Goal: Task Accomplishment & Management: Manage account settings

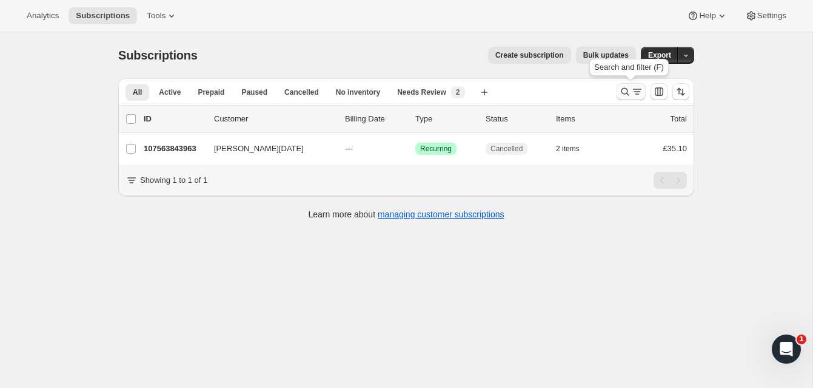
click at [623, 87] on icon "Search and filter results" at bounding box center [625, 92] width 12 height 12
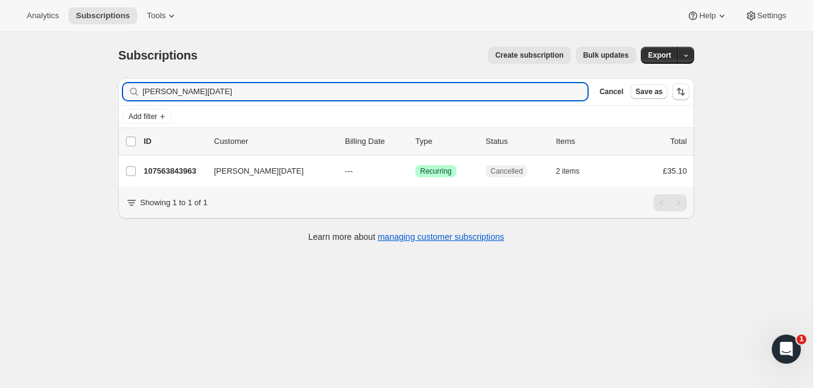
drag, startPoint x: 214, startPoint y: 96, endPoint x: 123, endPoint y: 89, distance: 91.8
click at [123, 89] on div "daniella easter Clear" at bounding box center [355, 91] width 465 height 17
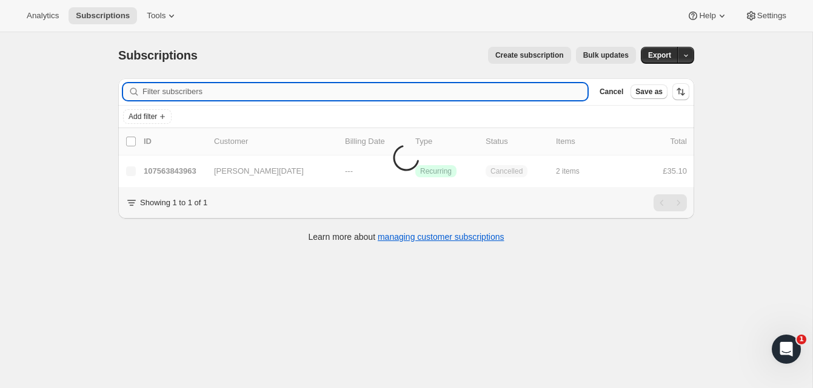
click at [176, 91] on input "Filter subscribers" at bounding box center [365, 91] width 445 height 17
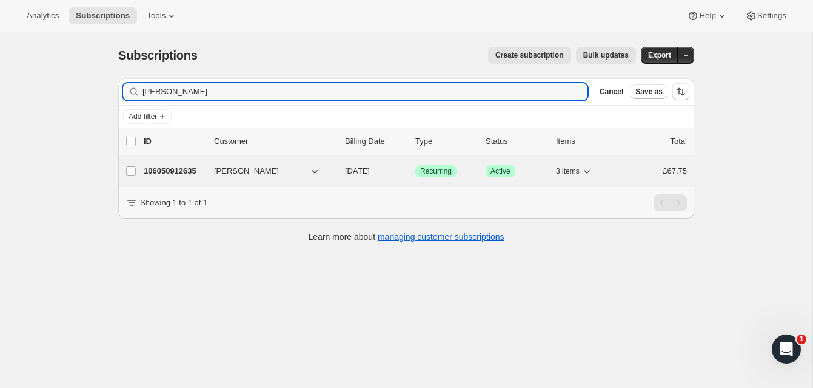
type input "[PERSON_NAME]"
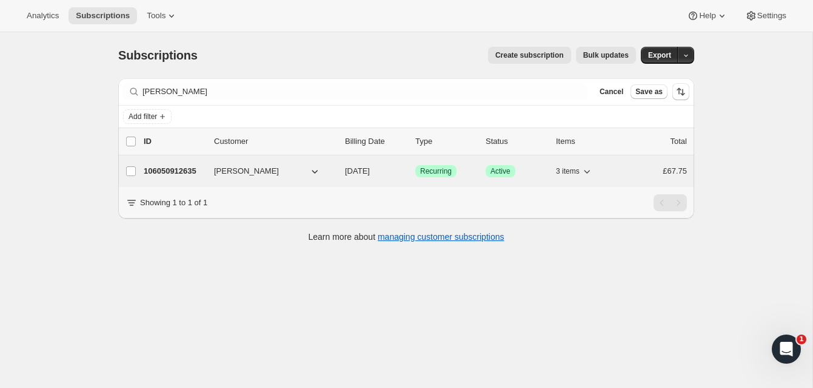
click at [183, 167] on p "106050912635" at bounding box center [174, 171] width 61 height 12
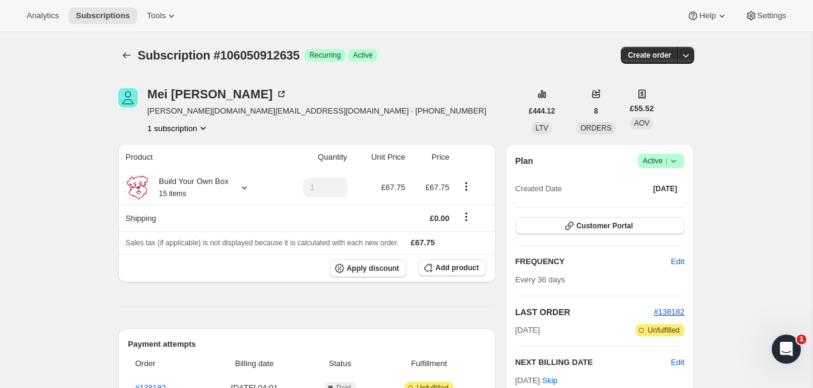
click at [652, 157] on span "Active |" at bounding box center [661, 161] width 37 height 12
click at [642, 205] on span "Cancel subscription" at bounding box center [657, 205] width 69 height 9
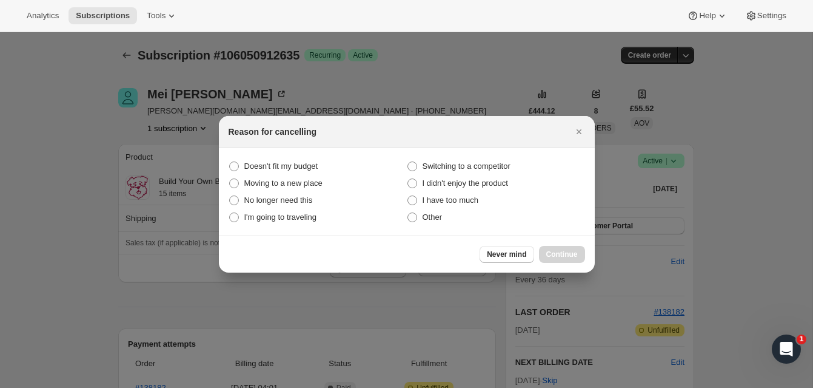
drag, startPoint x: 412, startPoint y: 218, endPoint x: 460, endPoint y: 227, distance: 48.8
click at [414, 217] on span ":r2p:" at bounding box center [413, 217] width 10 height 10
click at [408, 213] on input "Other" at bounding box center [408, 212] width 1 height 1
radio input "true"
click at [580, 247] on button "Continue" at bounding box center [562, 254] width 46 height 17
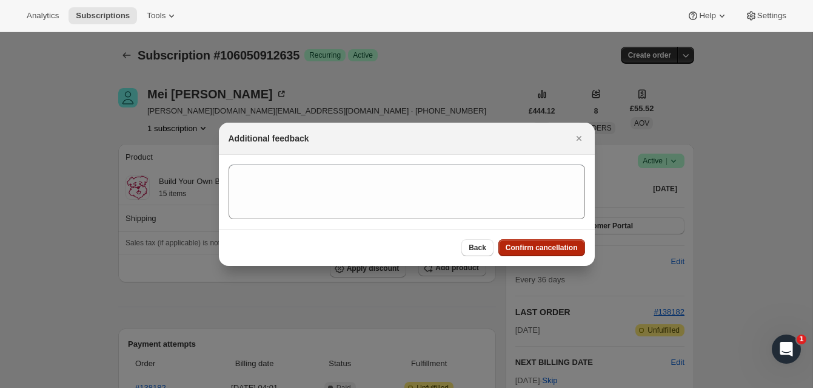
click at [557, 246] on span "Confirm cancellation" at bounding box center [542, 248] width 72 height 10
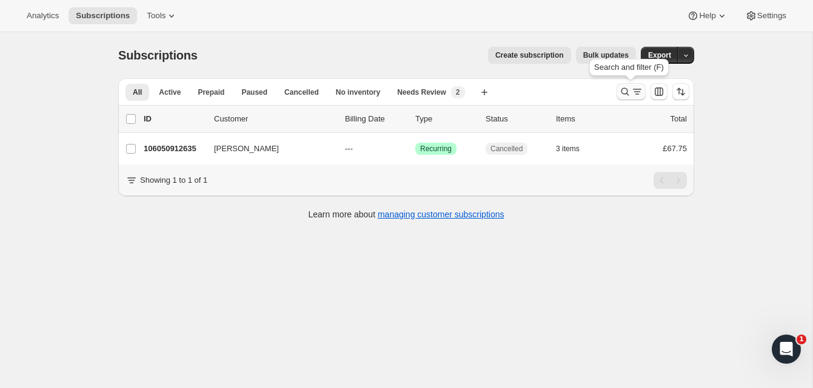
click at [624, 87] on icon "Search and filter results" at bounding box center [625, 92] width 12 height 12
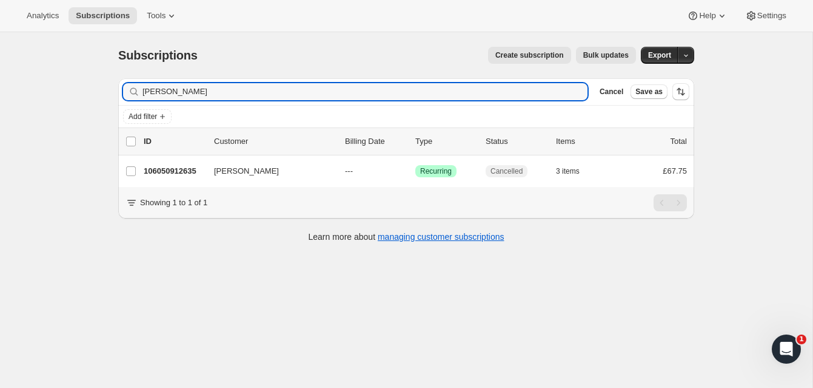
drag, startPoint x: 200, startPoint y: 95, endPoint x: 123, endPoint y: 82, distance: 78.1
click at [123, 82] on div "Filter subscribers Mei Li Green Clear Cancel Save as" at bounding box center [406, 91] width 576 height 27
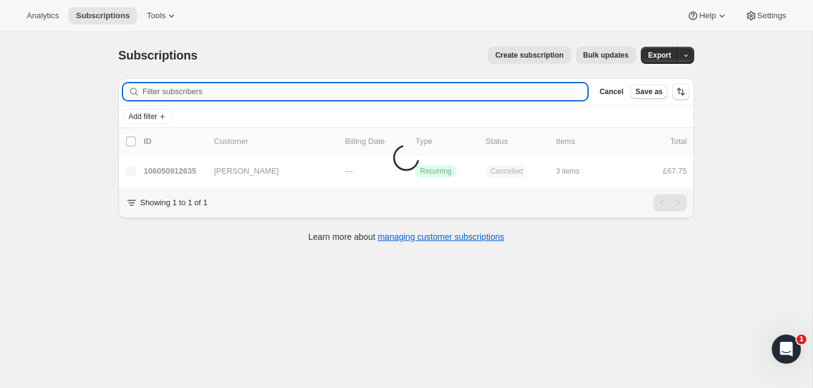
click at [156, 90] on input "Filter subscribers" at bounding box center [365, 91] width 445 height 17
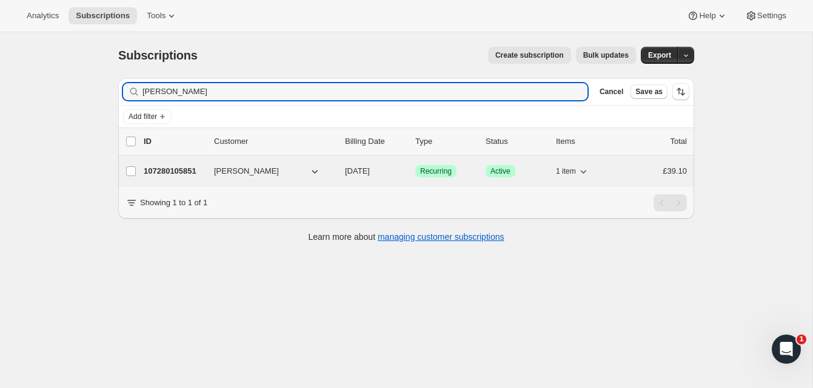
type input "Lorraine McLean"
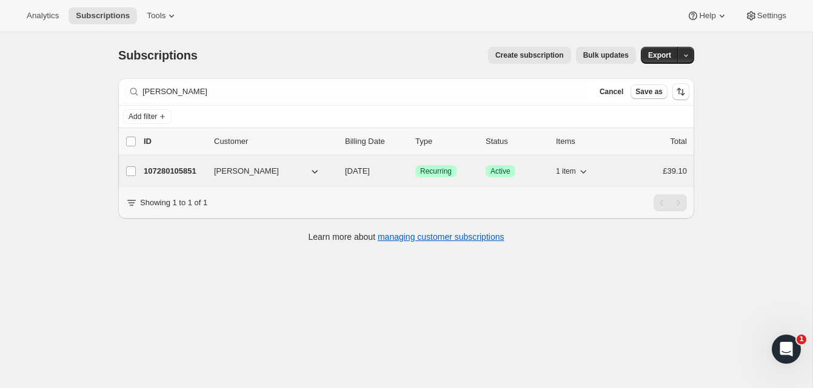
click at [178, 167] on p "107280105851" at bounding box center [174, 171] width 61 height 12
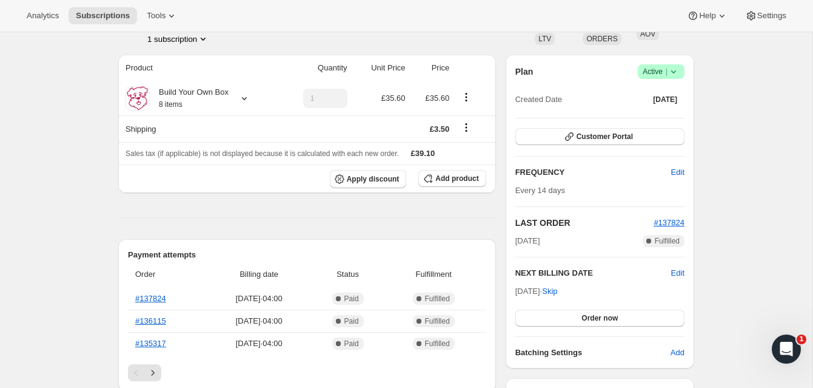
scroll to position [93, 0]
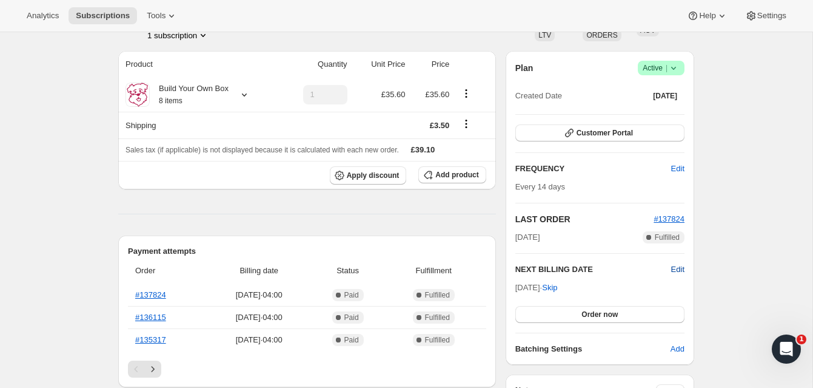
click at [676, 269] on span "Edit" at bounding box center [677, 269] width 13 height 12
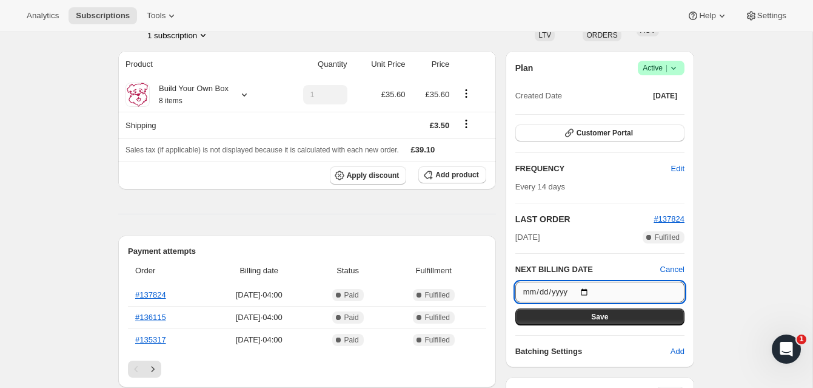
click at [589, 290] on input "2025-10-16" at bounding box center [599, 291] width 169 height 21
type input "2025-10-14"
click at [588, 289] on input "2025-10-14" at bounding box center [599, 291] width 169 height 21
click at [586, 315] on button "Save" at bounding box center [599, 316] width 169 height 17
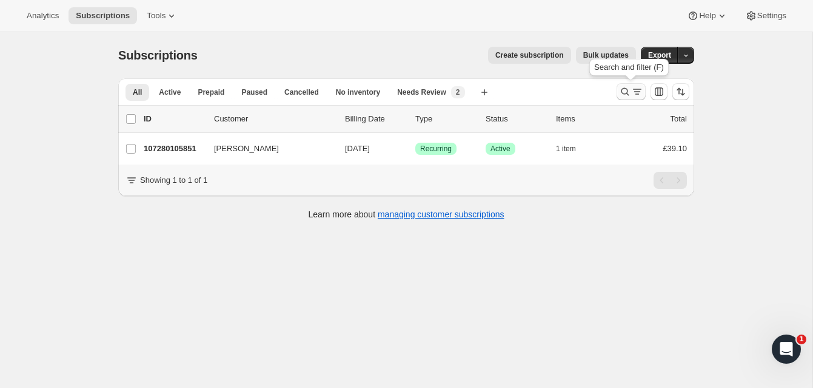
click at [623, 87] on icon "Search and filter results" at bounding box center [625, 92] width 12 height 12
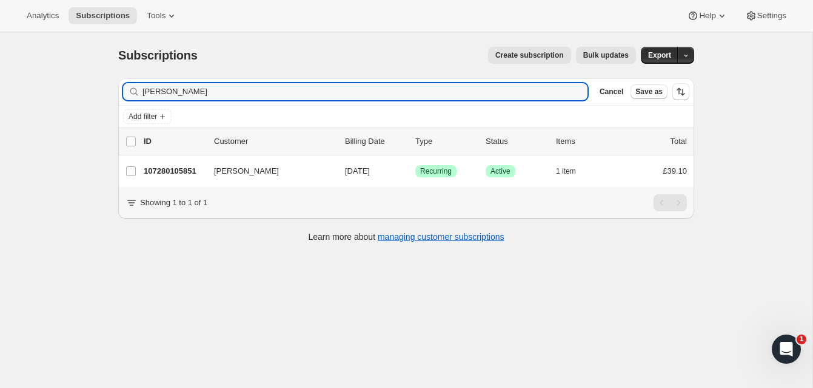
drag, startPoint x: 205, startPoint y: 93, endPoint x: 130, endPoint y: 92, distance: 74.6
click at [130, 92] on div "Lorraine McLean Clear" at bounding box center [355, 91] width 465 height 17
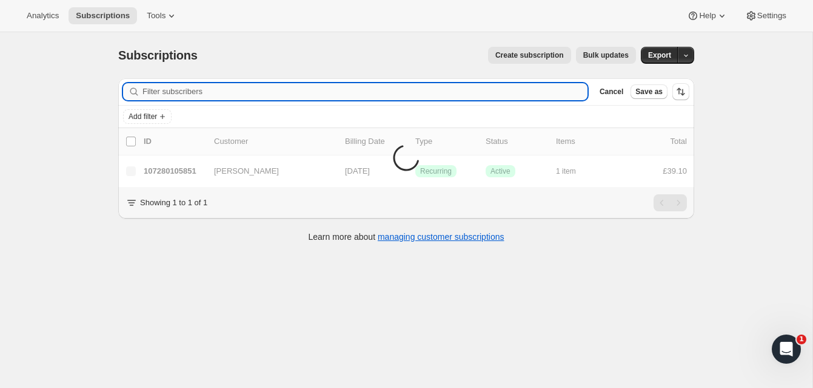
click at [156, 92] on input "Filter subscribers" at bounding box center [365, 91] width 445 height 17
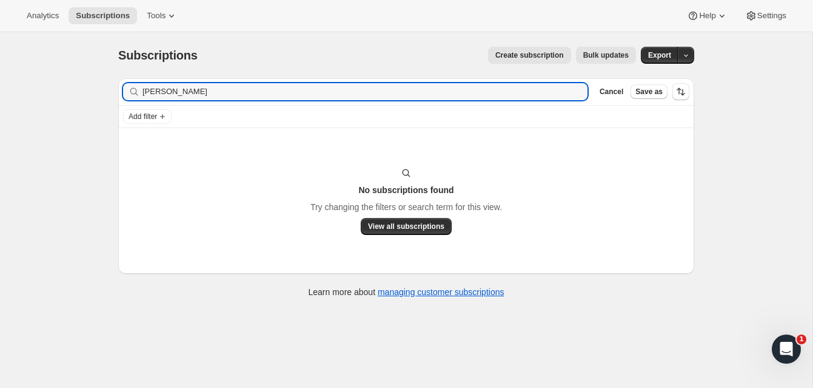
type input "Tom Thiele"
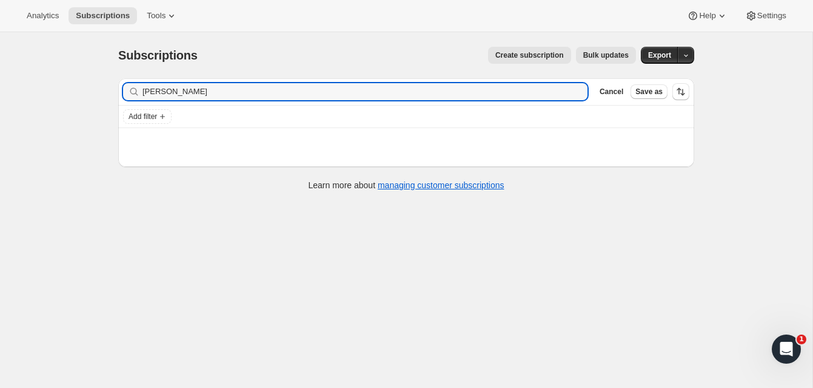
drag, startPoint x: 188, startPoint y: 94, endPoint x: 138, endPoint y: 93, distance: 49.7
click at [138, 93] on div "Tom Thiele Clear" at bounding box center [355, 91] width 465 height 17
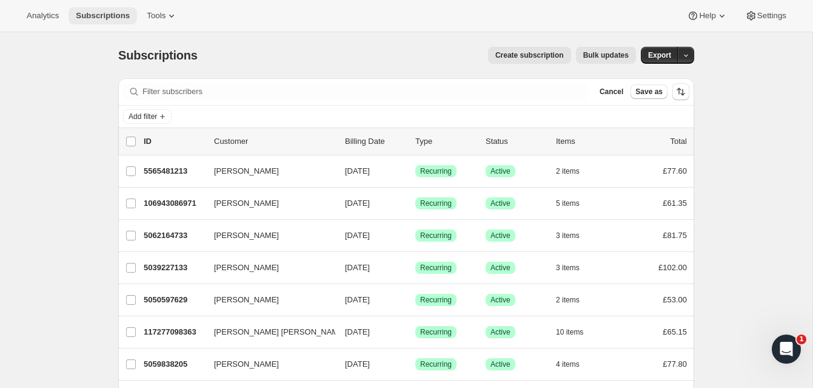
click at [109, 16] on span "Subscriptions" at bounding box center [103, 16] width 54 height 10
click at [109, 17] on span "Subscriptions" at bounding box center [103, 16] width 54 height 10
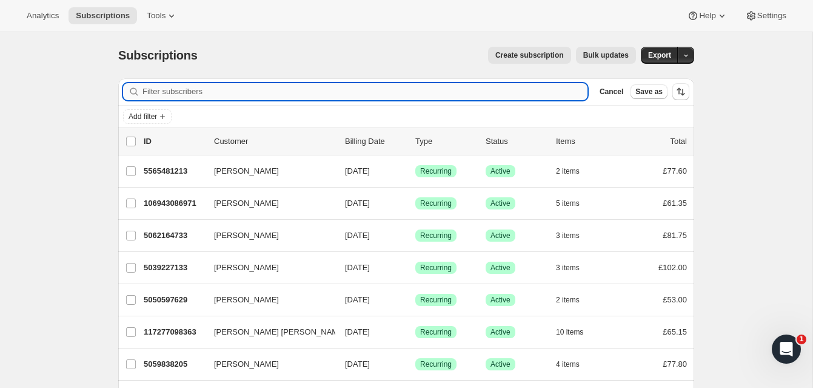
click at [157, 90] on input "Filter subscribers" at bounding box center [365, 91] width 445 height 17
paste input "thiele.tj@gmail.com"
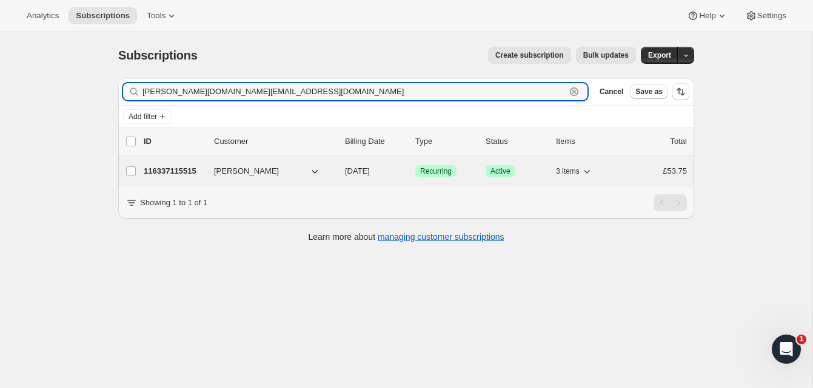
type input "thiele.tj@gmail.com"
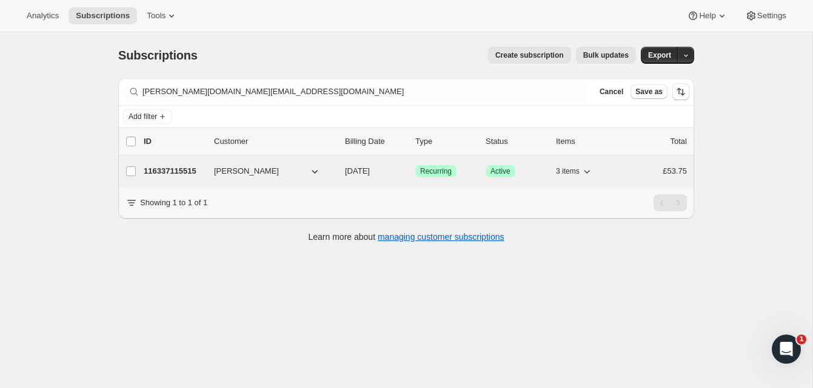
click at [189, 168] on p "116337115515" at bounding box center [174, 171] width 61 height 12
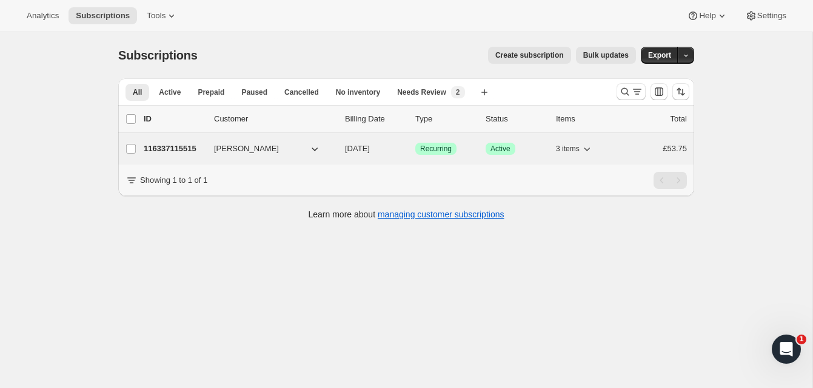
click at [193, 146] on p "116337115515" at bounding box center [174, 149] width 61 height 12
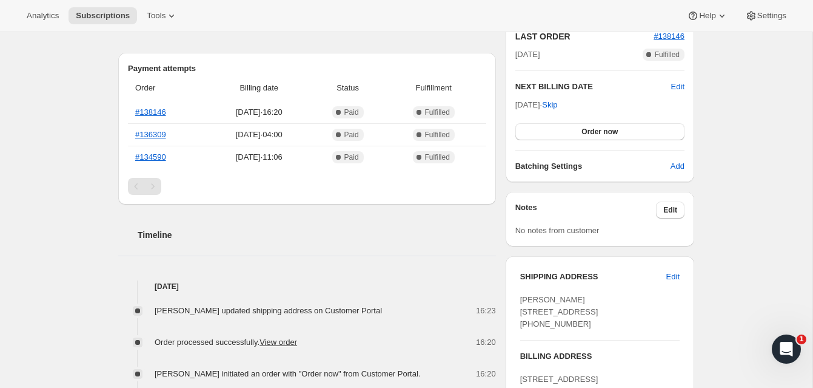
scroll to position [384, 0]
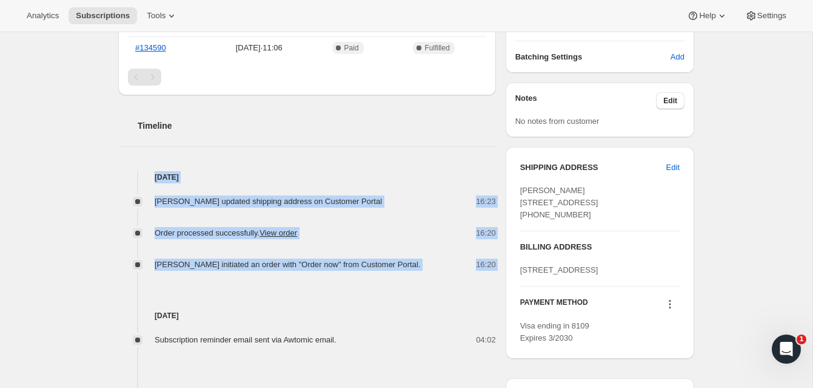
drag, startPoint x: 166, startPoint y: 155, endPoint x: 468, endPoint y: 288, distance: 329.4
click at [468, 288] on div "Timeline [DATE] [PERSON_NAME] updated shipping address on Customer Portal 16:23…" at bounding box center [307, 333] width 378 height 476
copy div "[DATE] [PERSON_NAME] updated shipping address on Customer Portal 16:23 Order pr…"
drag, startPoint x: 624, startPoint y: 216, endPoint x: 583, endPoint y: 217, distance: 41.2
click at [582, 217] on div "[PERSON_NAME] [STREET_ADDRESS] [PHONE_NUMBER]" at bounding box center [599, 202] width 159 height 36
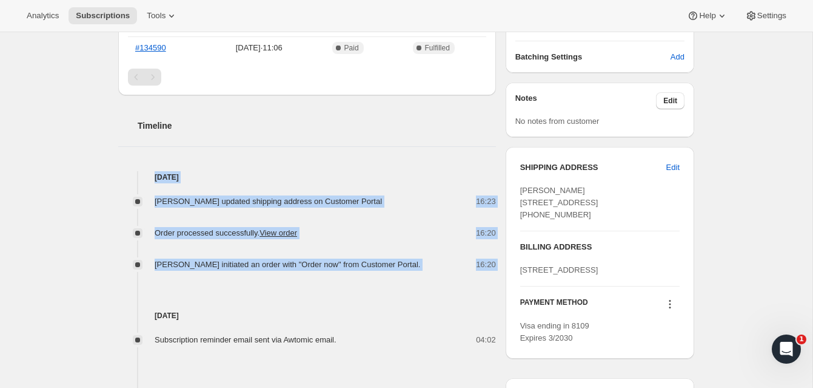
copy span "EX32 9JQ"
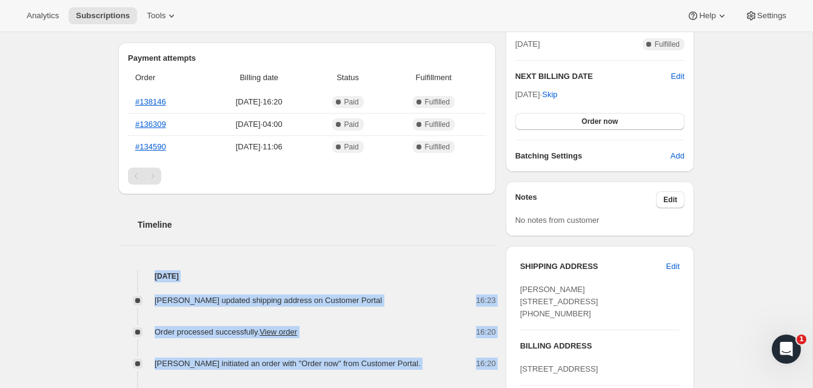
scroll to position [289, 0]
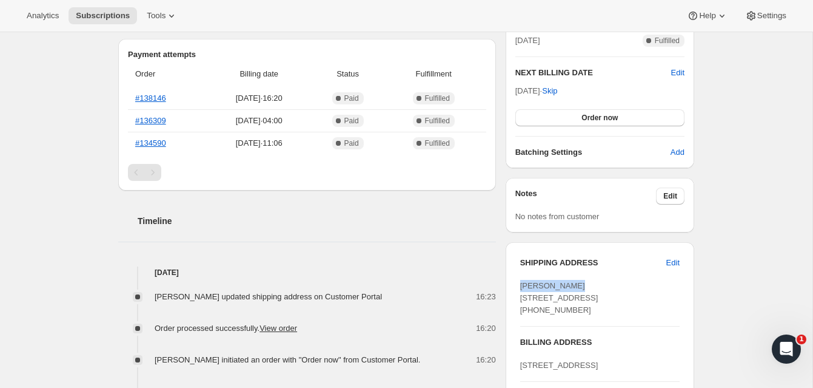
drag, startPoint x: 588, startPoint y: 286, endPoint x: 515, endPoint y: 283, distance: 72.8
click at [511, 283] on div "SHIPPING ADDRESS Edit [PERSON_NAME][GEOGRAPHIC_DATA][STREET_ADDRESS] [PHONE_NUM…" at bounding box center [600, 348] width 189 height 212
copy span "[PERSON_NAME]"
